Goal: Task Accomplishment & Management: Complete application form

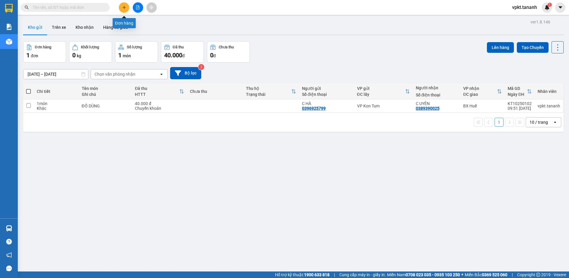
click at [126, 9] on icon "plus" at bounding box center [124, 7] width 4 height 4
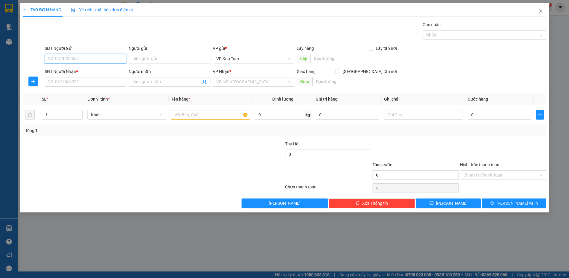
click at [88, 59] on input "SĐT Người Gửi" at bounding box center [86, 58] width 82 height 9
type input "0904505747"
click at [83, 71] on div "0904505747 - [PERSON_NAME]" at bounding box center [85, 70] width 74 height 7
type input "VÂN"
type input "0888882211"
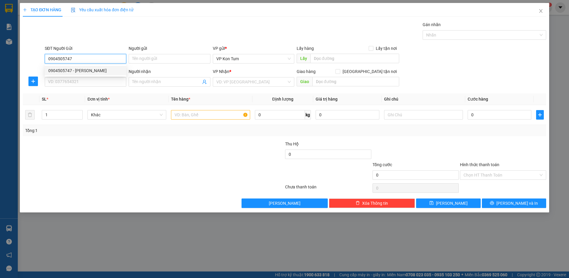
type input "PXN"
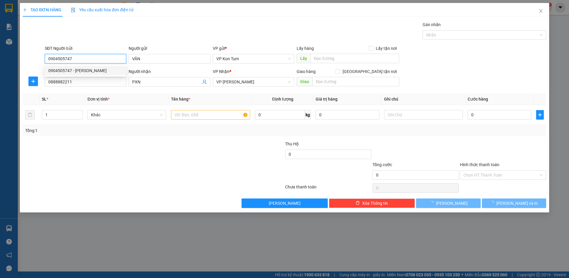
type input "50.000"
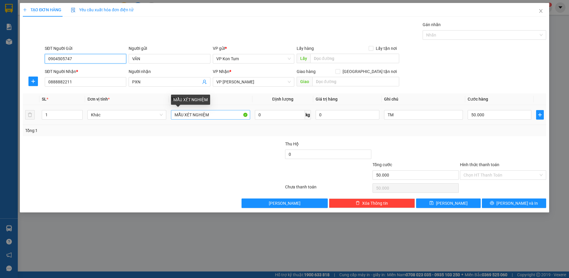
type input "0904505747"
click at [216, 115] on input "MẪU XÉT NGHIỆM" at bounding box center [210, 114] width 79 height 9
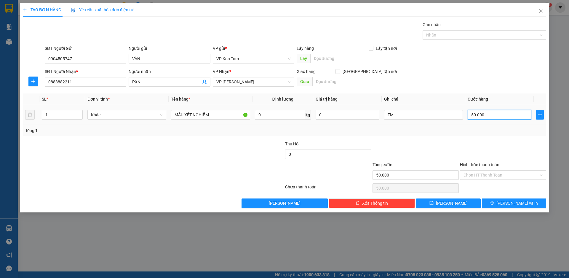
click at [475, 116] on input "50.000" at bounding box center [500, 114] width 64 height 9
click at [474, 116] on input "50.000" at bounding box center [500, 114] width 64 height 9
type input "0.000"
type input "0"
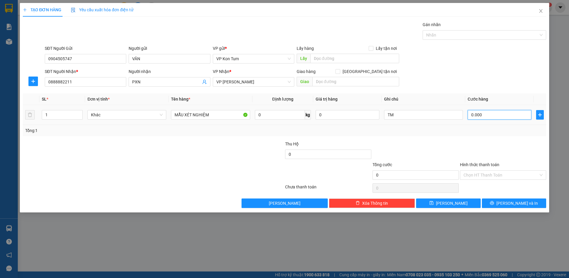
type input "40.000"
type input "0"
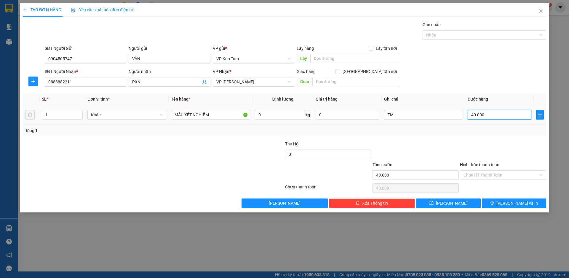
type input "0.000"
type input "40.000"
type input "0"
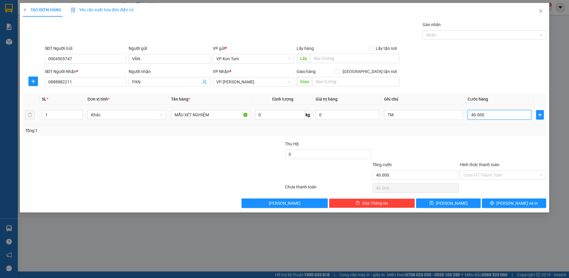
type input "0"
type input "0.000"
type input "30.000"
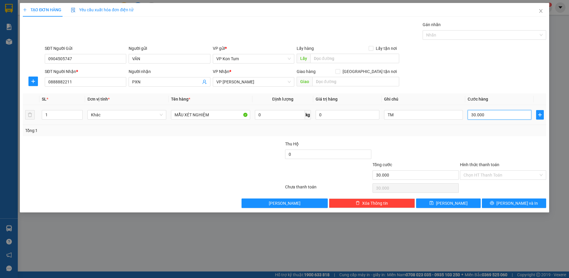
type input "0"
type input "0.000"
type input "30.000"
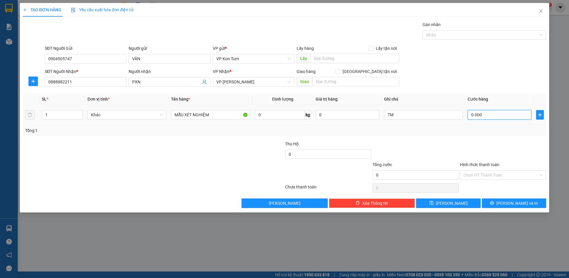
type input "30.000"
type input "0"
type input "0.000"
type input "30.000"
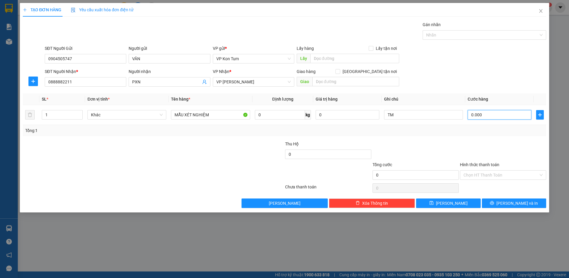
type input "30.000"
click at [494, 127] on div "Tổng: 1" at bounding box center [284, 130] width 519 height 7
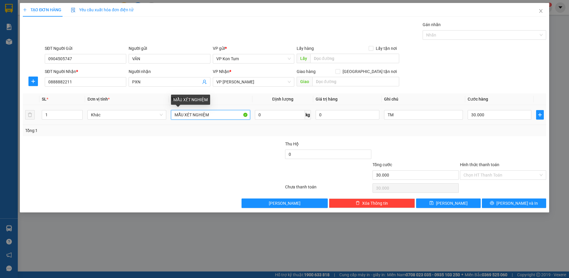
click at [232, 117] on input "MẪU XÉT NGHIỆM" at bounding box center [210, 114] width 79 height 9
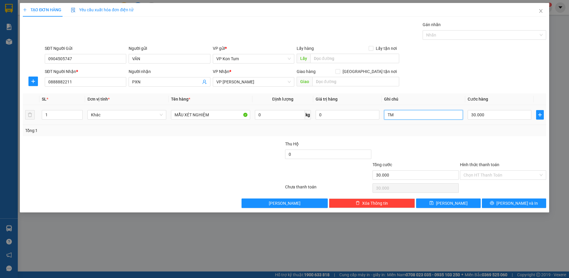
click at [430, 118] on input "TM" at bounding box center [423, 114] width 79 height 9
click at [451, 149] on div at bounding box center [415, 151] width 87 height 21
click at [484, 174] on input "Hình thức thanh toán" at bounding box center [501, 174] width 75 height 9
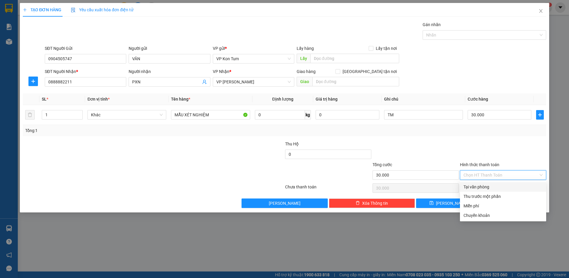
click at [479, 187] on div "Tại văn phòng" at bounding box center [503, 187] width 79 height 7
type input "0"
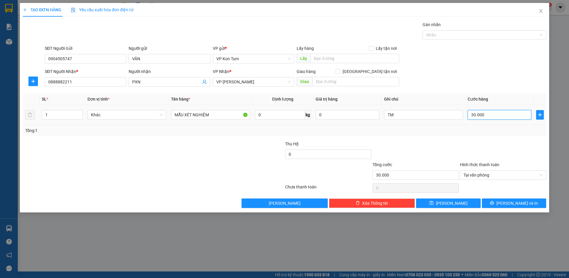
click at [473, 114] on input "30.000" at bounding box center [500, 114] width 64 height 9
type input "0"
type input "0.000"
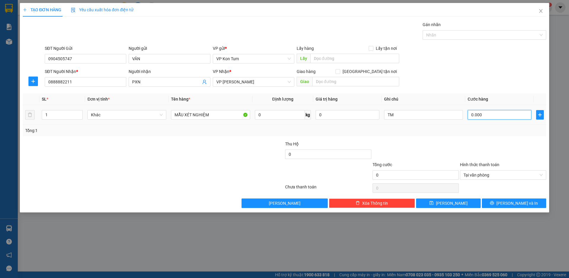
type input "40.000"
click at [455, 139] on div "Transit Pickup Surcharge Ids Transit Deliver Surcharge Ids Transit Deliver Surc…" at bounding box center [285, 114] width 524 height 187
click at [511, 205] on span "[PERSON_NAME] và In" at bounding box center [518, 203] width 42 height 7
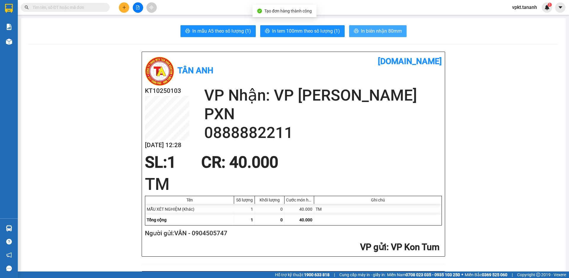
click at [375, 32] on span "In biên nhận 80mm" at bounding box center [381, 30] width 41 height 7
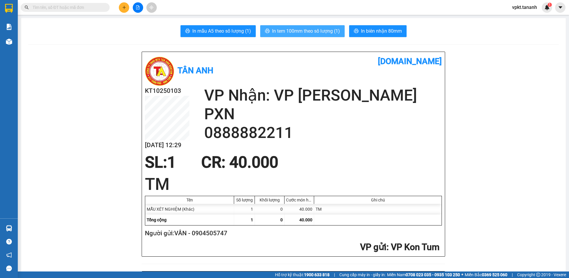
click at [324, 31] on span "In tem 100mm theo số lượng (1)" at bounding box center [306, 30] width 68 height 7
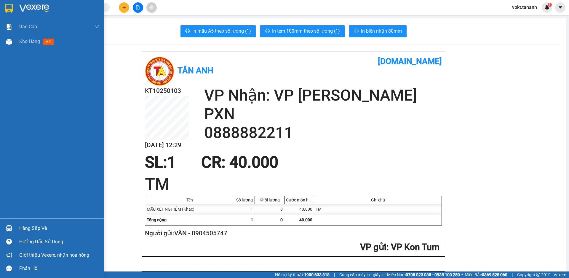
drag, startPoint x: 57, startPoint y: 103, endPoint x: 80, endPoint y: 80, distance: 32.9
click at [58, 99] on div "Báo cáo Báo cáo dòng tiền (nhân viên) - chỉ tính tiền mặt Doanh số tạo đơn theo…" at bounding box center [52, 118] width 104 height 199
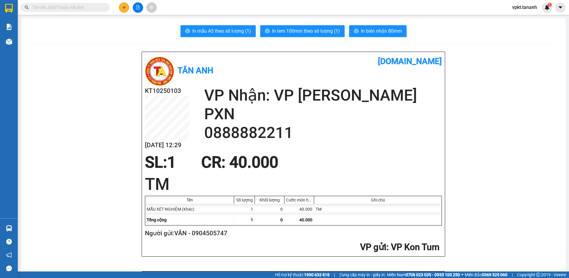
click at [117, 28] on div "In mẫu A5 theo số lượng (1) In tem 100mm theo số lượng (1) In biên nhận 80mm" at bounding box center [293, 31] width 531 height 12
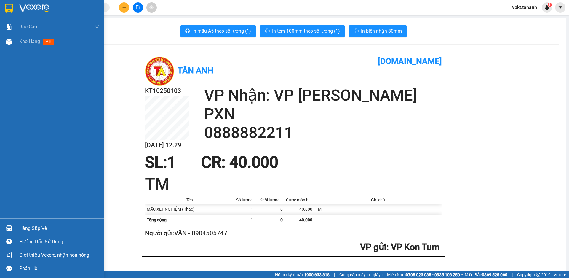
click at [8, 5] on img at bounding box center [9, 8] width 8 height 9
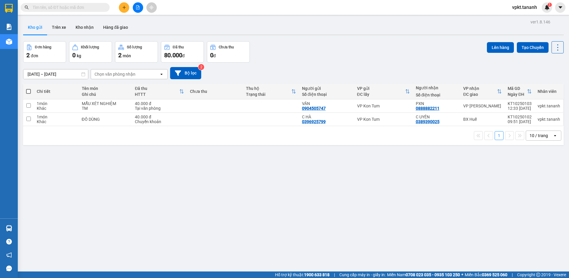
click at [110, 171] on div "ver 1.8.146 Kho gửi Trên xe Kho nhận Hàng đã giao Đơn hàng 2 đơn Khối lượng 0 k…" at bounding box center [294, 157] width 546 height 278
